Goal: Information Seeking & Learning: Learn about a topic

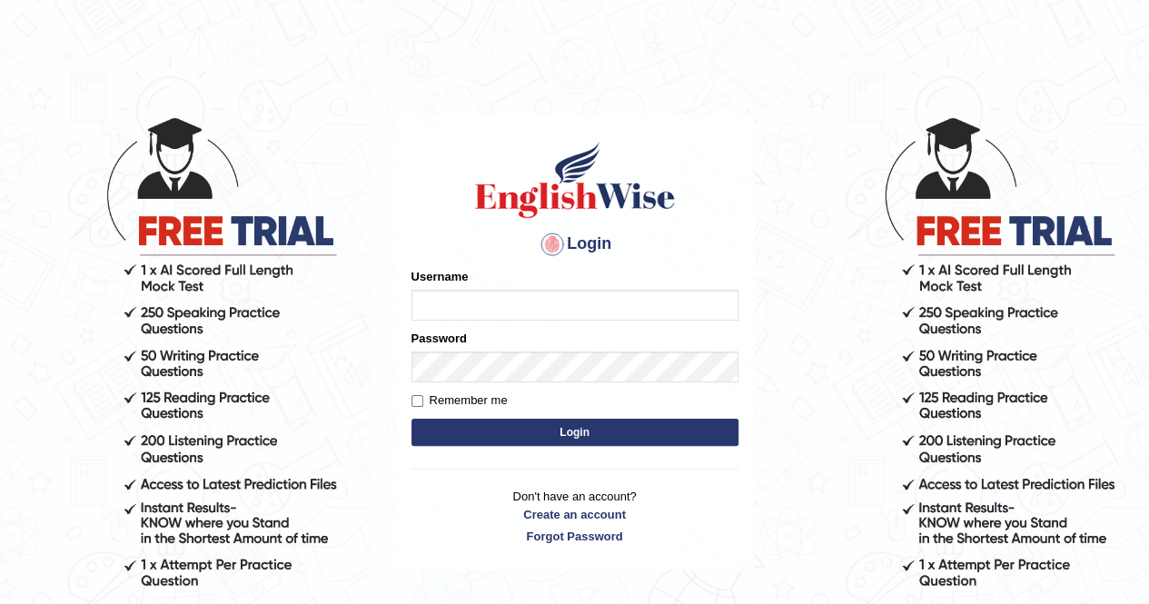
type input "syedfahadhussain"
click at [420, 399] on input "Remember me" at bounding box center [418, 401] width 12 height 12
checkbox input "true"
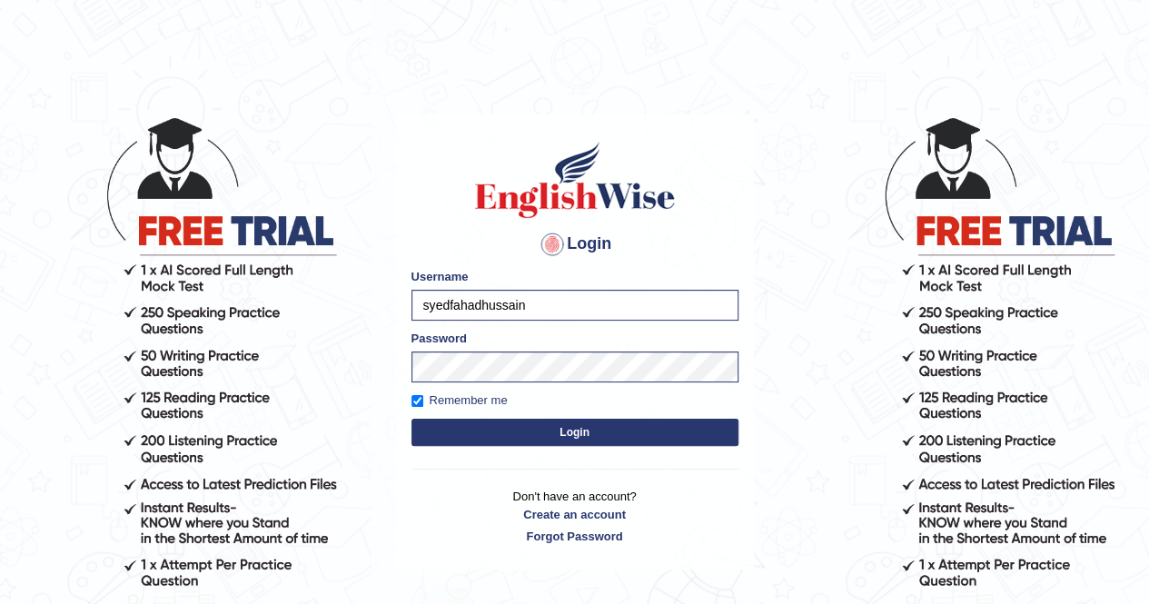
click at [445, 443] on button "Login" at bounding box center [575, 432] width 327 height 27
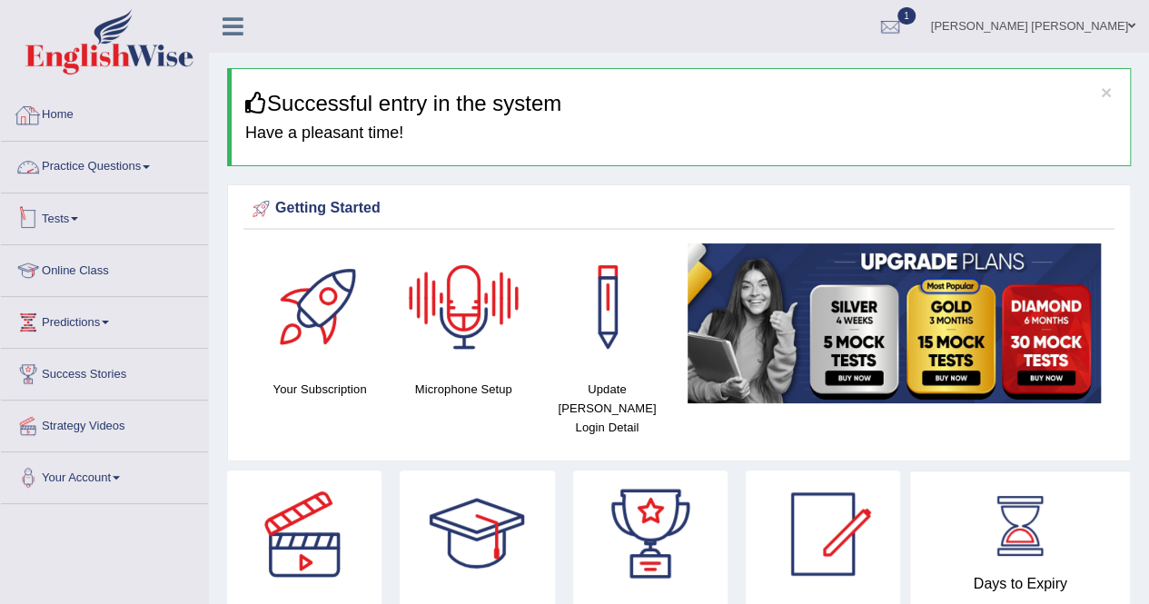
click at [107, 177] on link "Practice Questions" at bounding box center [104, 164] width 207 height 45
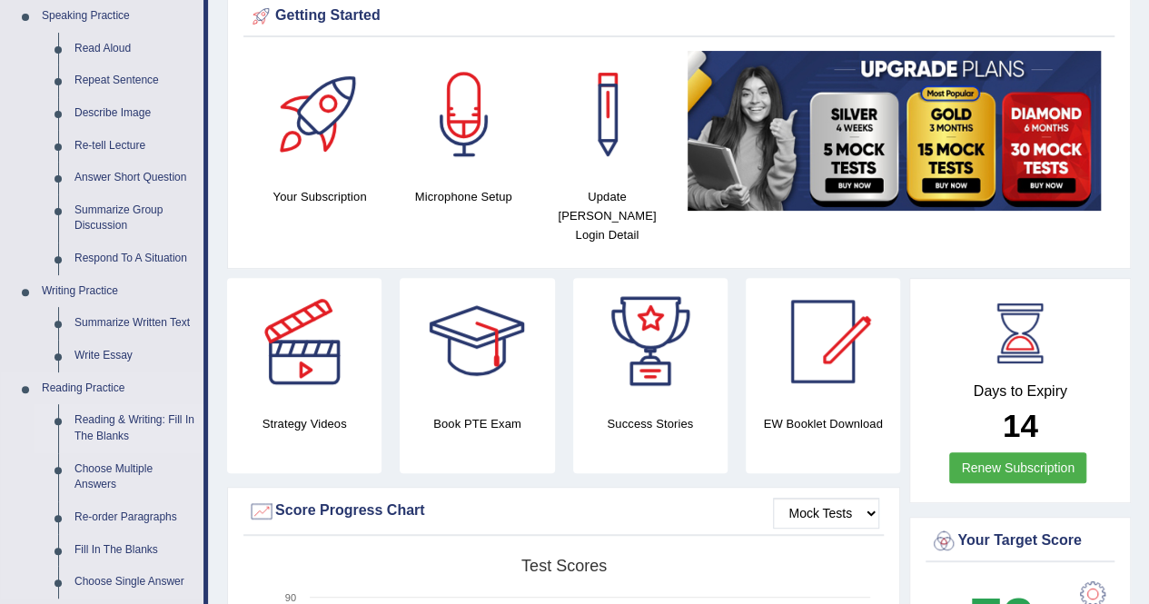
scroll to position [91, 0]
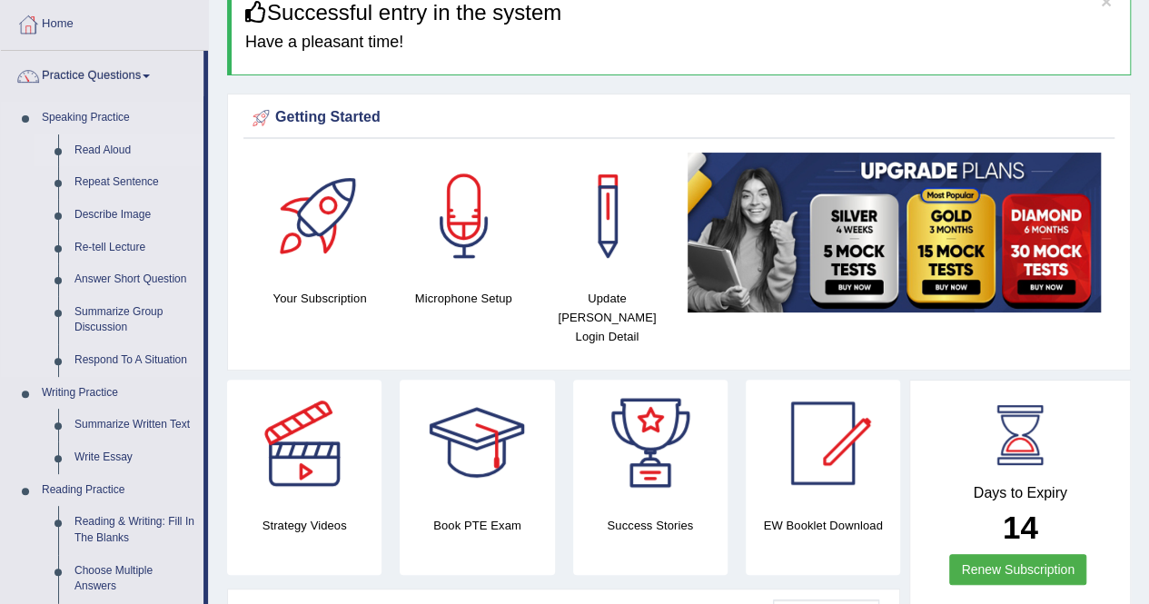
click at [112, 145] on link "Read Aloud" at bounding box center [134, 150] width 137 height 33
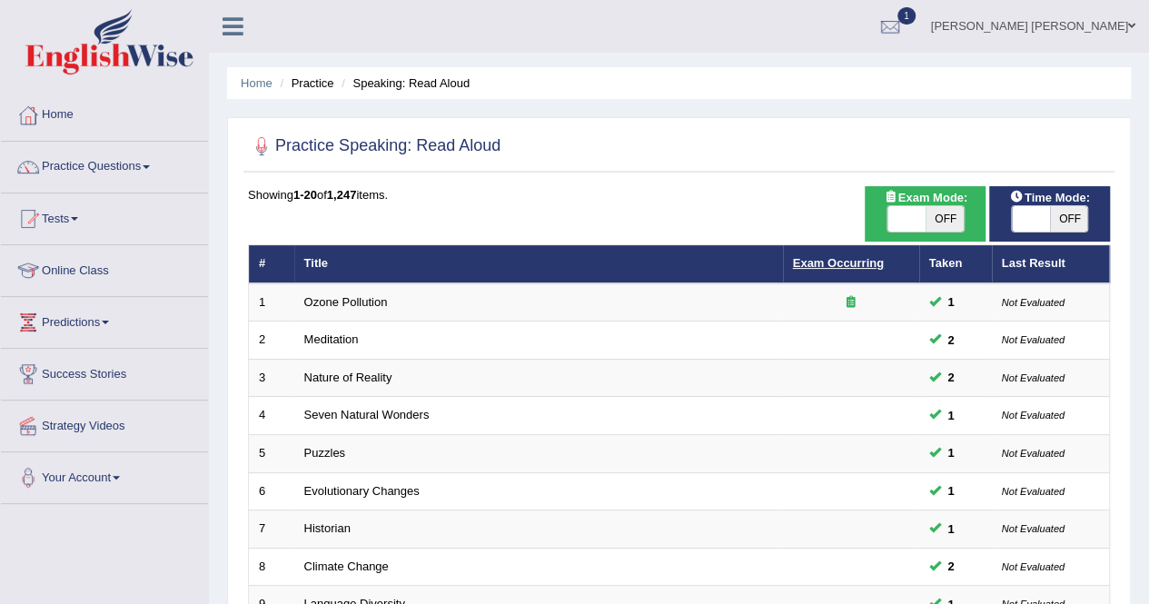
click at [864, 266] on link "Exam Occurring" at bounding box center [838, 263] width 91 height 14
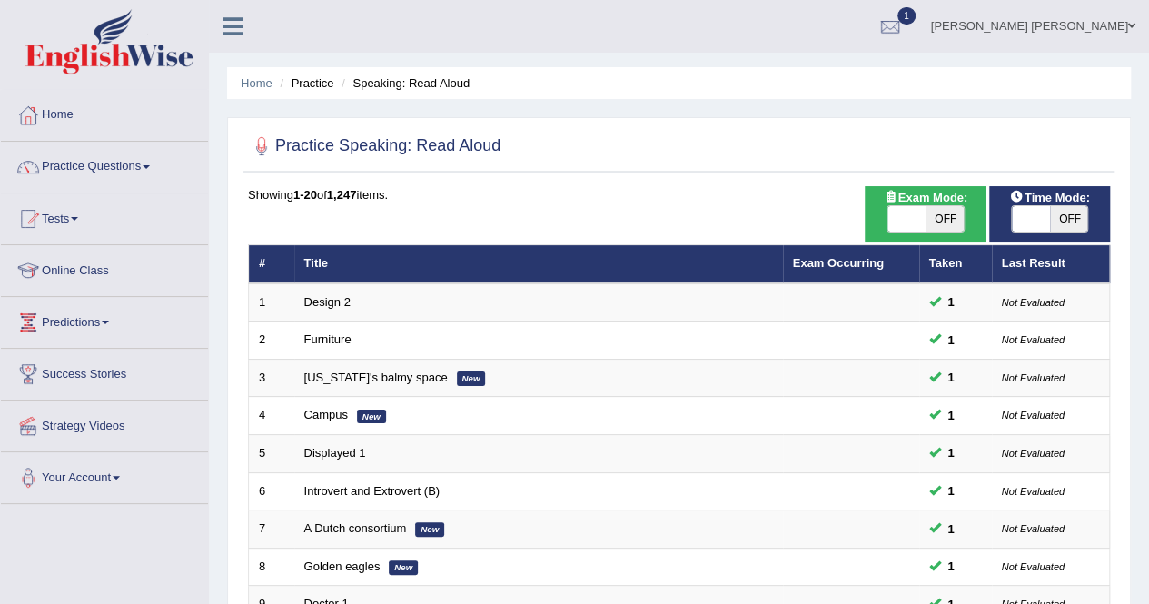
click at [864, 266] on link "Exam Occurring" at bounding box center [838, 263] width 91 height 14
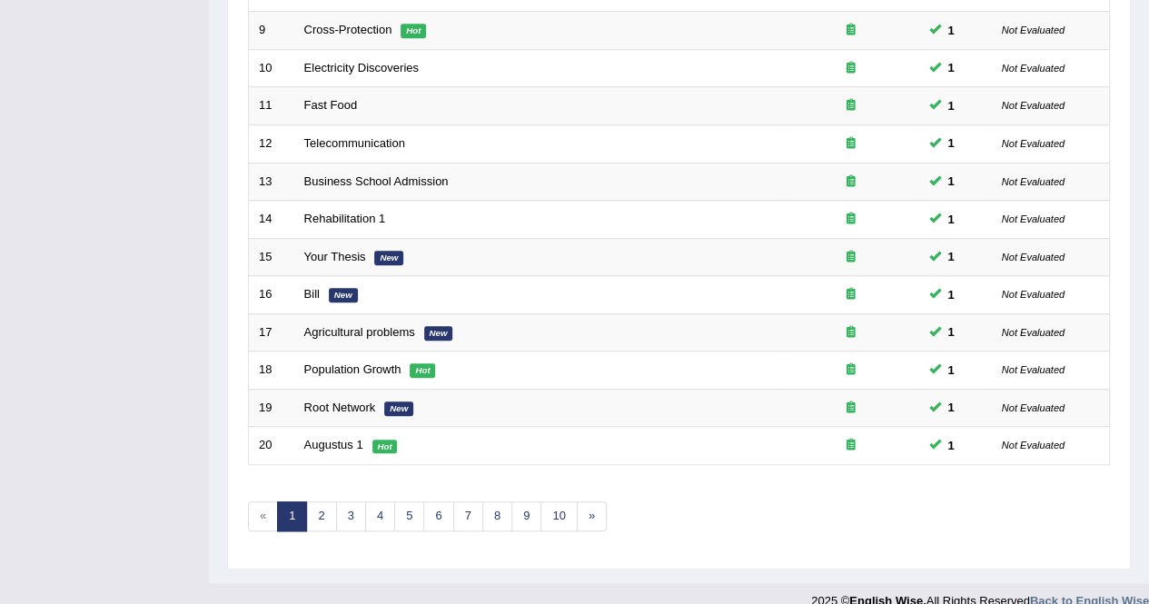
scroll to position [590, 0]
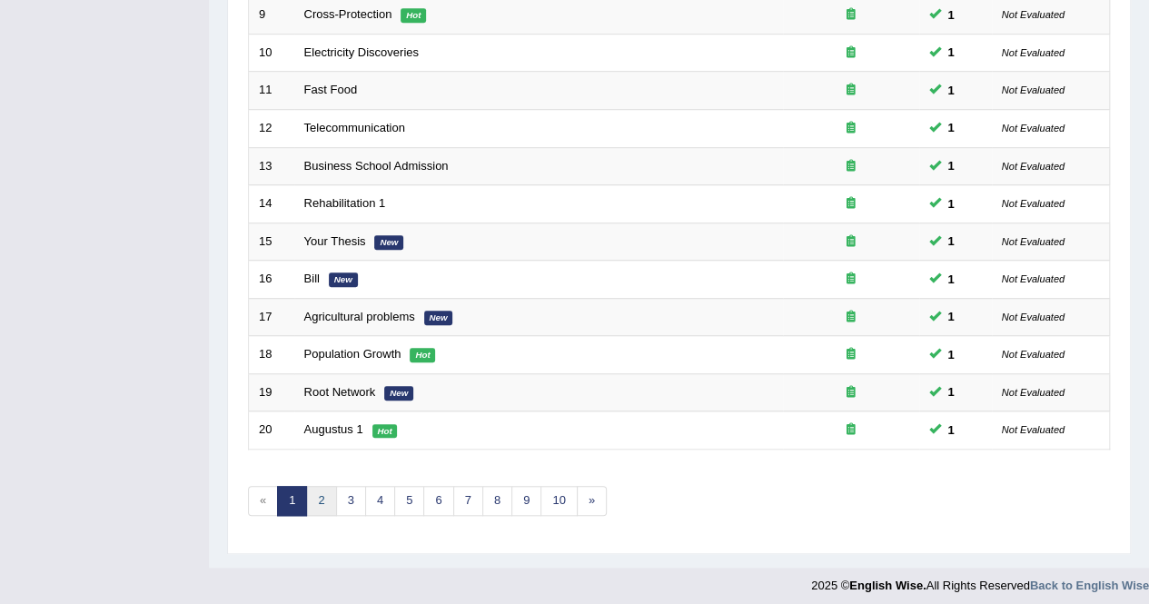
click at [328, 495] on link "2" at bounding box center [321, 501] width 30 height 30
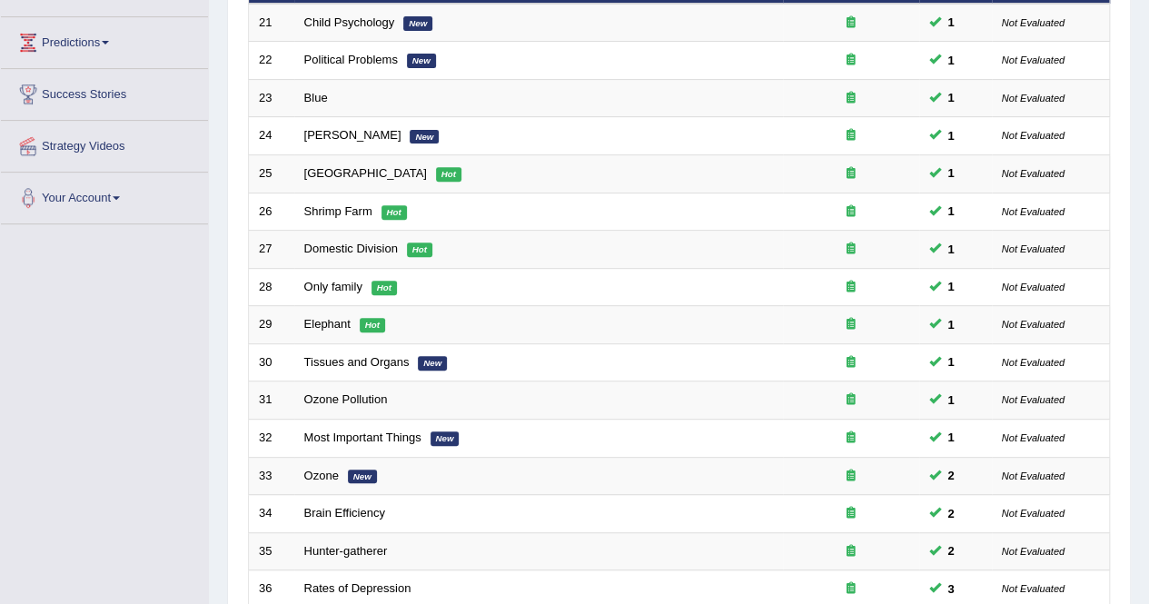
scroll to position [590, 0]
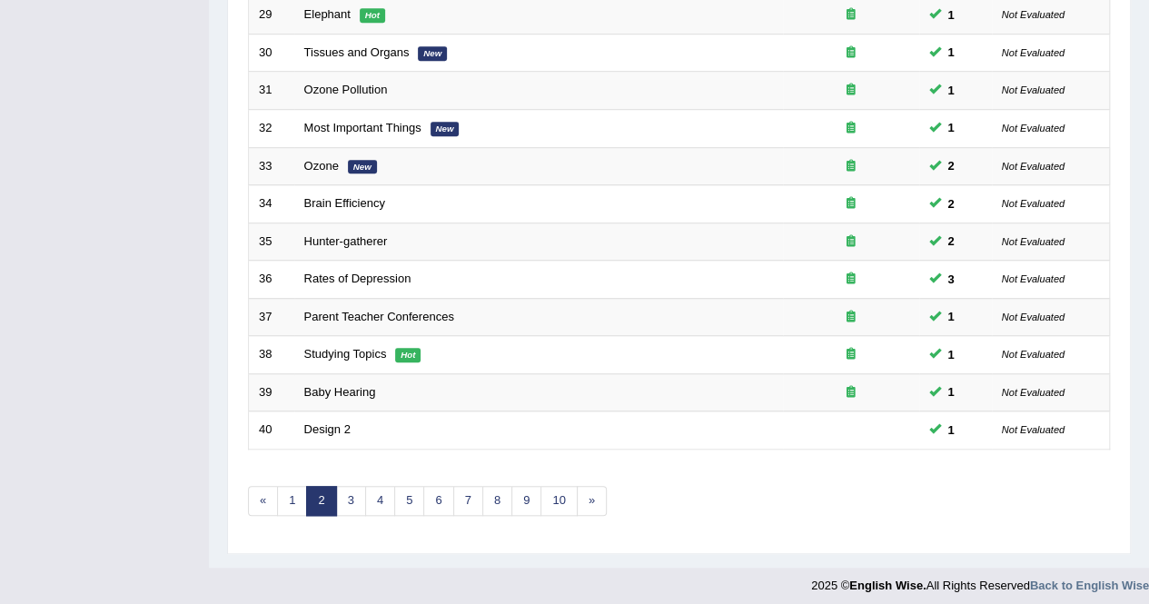
click at [343, 511] on div "Showing 21-40 of 1,247 items. # Title Exam Occurring Taken Last Result 21 Child…" at bounding box center [679, 68] width 862 height 942
click at [407, 505] on link "5" at bounding box center [409, 501] width 30 height 30
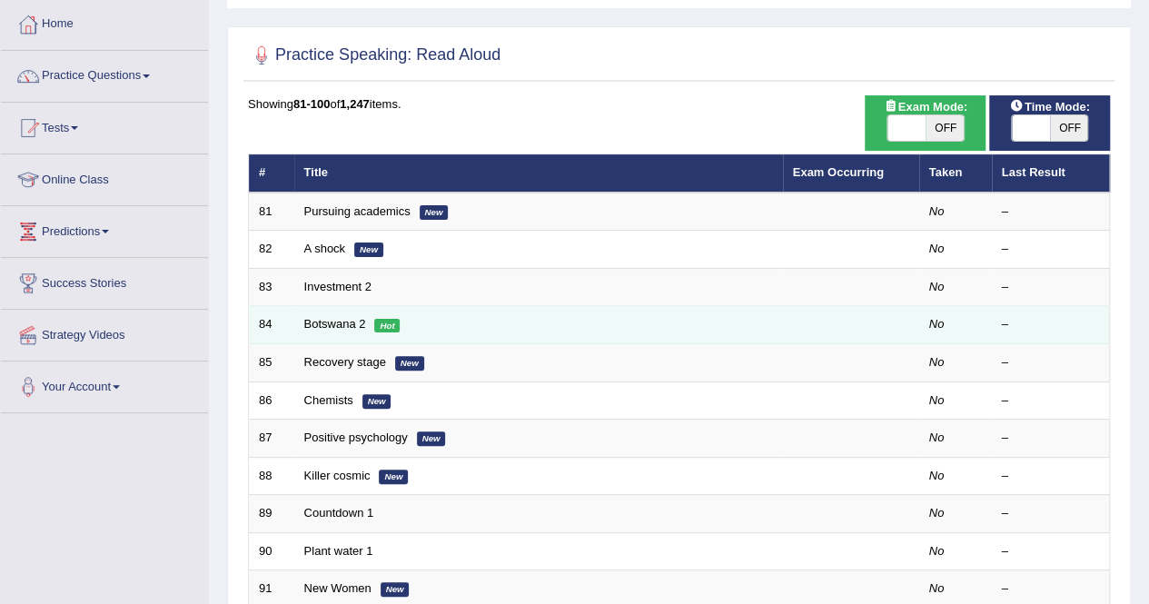
scroll to position [91, 0]
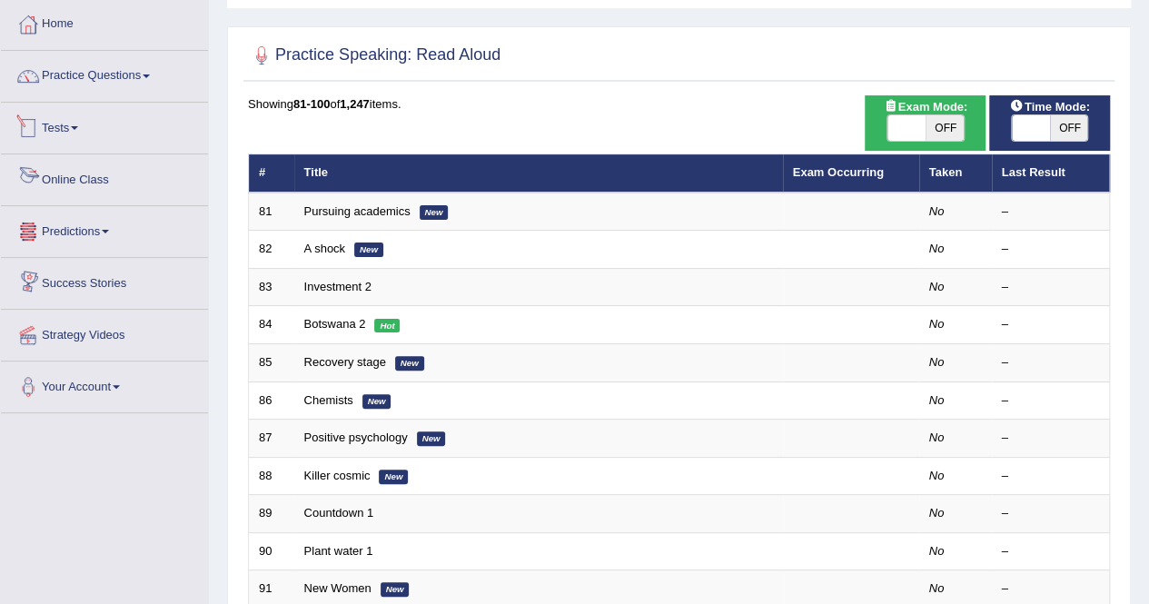
click at [78, 128] on span at bounding box center [74, 128] width 7 height 4
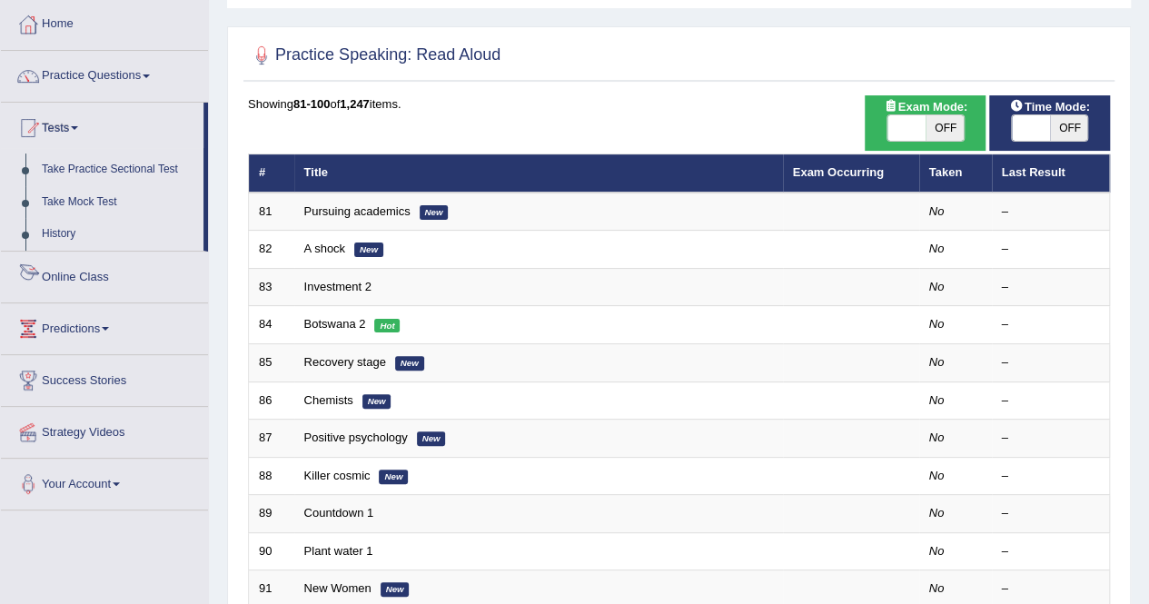
click at [85, 268] on link "Online Class" at bounding box center [104, 274] width 207 height 45
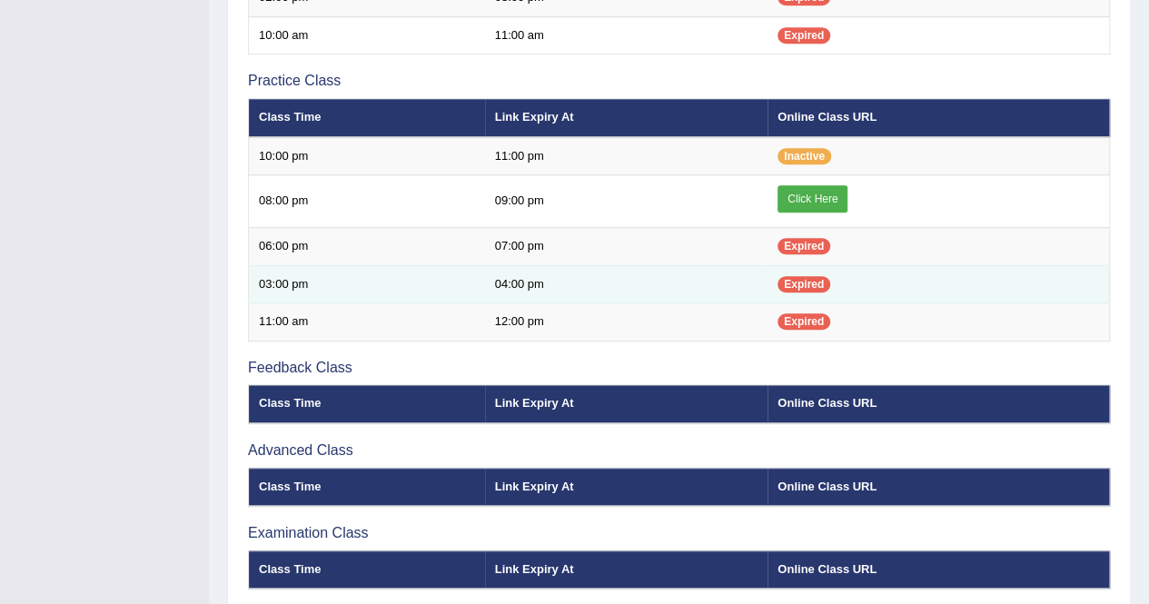
scroll to position [545, 0]
